Goal: Information Seeking & Learning: Learn about a topic

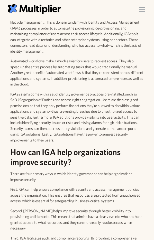
scroll to position [359, 0]
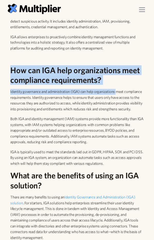
drag, startPoint x: 116, startPoint y: 86, endPoint x: 9, endPoint y: 71, distance: 108.2
click at [12, 69] on h2 "How can IGA help organizations meet compliance requirements?" at bounding box center [76, 75] width 133 height 20
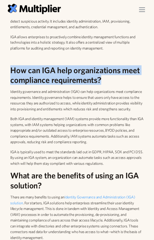
drag, startPoint x: 12, startPoint y: 69, endPoint x: 113, endPoint y: 79, distance: 101.8
click at [113, 79] on h2 "How can IGA help organizations meet compliance requirements?" at bounding box center [76, 75] width 133 height 20
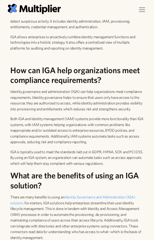
drag, startPoint x: 61, startPoint y: 71, endPoint x: 92, endPoint y: 41, distance: 43.5
click at [92, 41] on p "IGA allows enterprises to proactively combine identity management functions and…" at bounding box center [76, 42] width 133 height 17
click at [141, 10] on img "menu" at bounding box center [142, 9] width 6 height 5
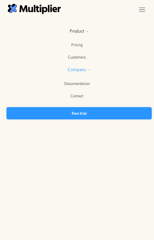
click at [86, 74] on div "Company" at bounding box center [77, 70] width 154 height 14
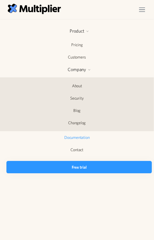
click at [78, 117] on link "Documentation" at bounding box center [76, 137] width 141 height 12
click at [83, 32] on div "Product" at bounding box center [76, 31] width 15 height 6
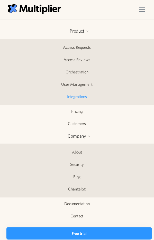
click at [82, 98] on link "Integrations" at bounding box center [77, 97] width 154 height 12
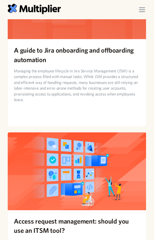
scroll to position [629, 0]
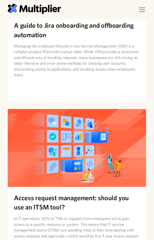
click at [44, 31] on h2 "A guide to Jira onboarding and offboarding automation" at bounding box center [77, 30] width 126 height 19
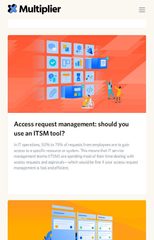
scroll to position [723, 0]
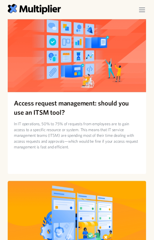
click at [36, 106] on h2 "Access request management: should you use an ITSM tool?" at bounding box center [77, 107] width 126 height 19
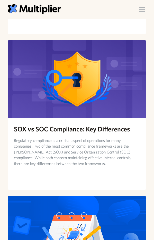
scroll to position [1142, 0]
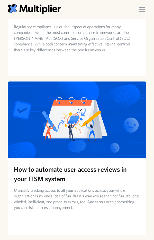
click at [36, 171] on h2 "How to automate user access reviews in your ITSM system" at bounding box center [77, 174] width 126 height 19
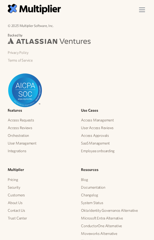
scroll to position [2401, 0]
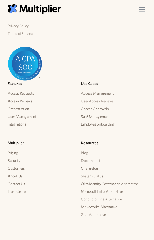
click at [100, 97] on link "User Access Reviews" at bounding box center [97, 101] width 33 height 8
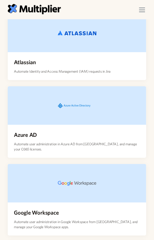
scroll to position [46, 0]
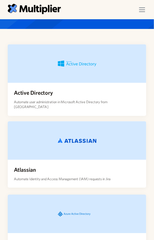
click at [38, 146] on div at bounding box center [77, 140] width 138 height 38
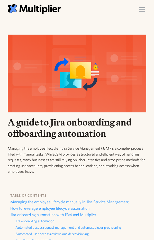
click at [141, 9] on img "menu" at bounding box center [142, 9] width 6 height 5
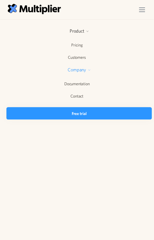
click at [83, 69] on div "Company" at bounding box center [77, 70] width 18 height 6
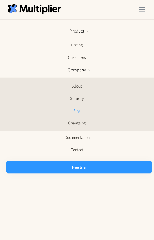
click at [77, 111] on link "Blog" at bounding box center [77, 111] width 154 height 12
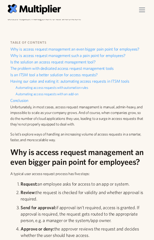
scroll to position [70, 0]
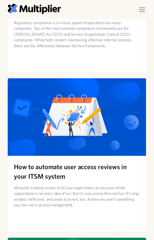
scroll to position [1165, 0]
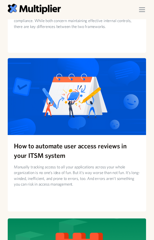
click at [31, 149] on h2 "How to automate user access reviews in your ITSM system" at bounding box center [77, 150] width 126 height 19
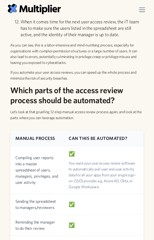
scroll to position [839, 0]
